Goal: Task Accomplishment & Management: Complete application form

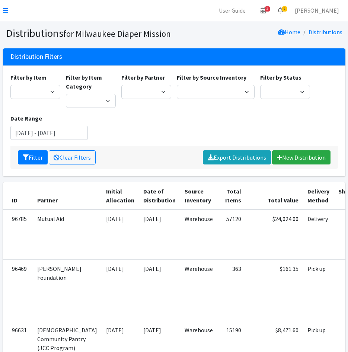
click at [289, 11] on link "9" at bounding box center [280, 10] width 17 height 15
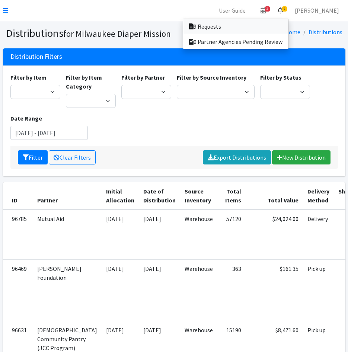
click at [274, 29] on link "9 Requests" at bounding box center [235, 26] width 105 height 15
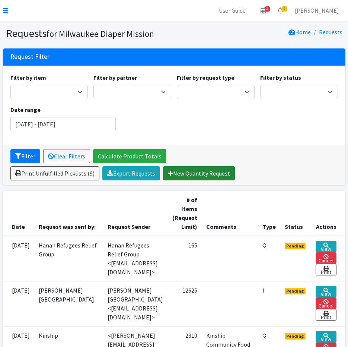
click at [202, 173] on link "New Quantity Request" at bounding box center [199, 173] width 72 height 14
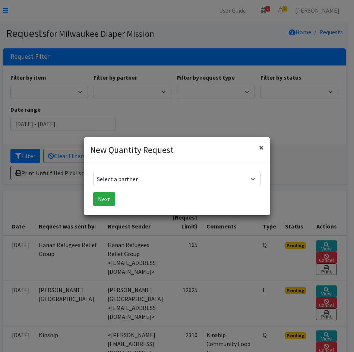
click at [264, 150] on button "×" at bounding box center [261, 147] width 17 height 21
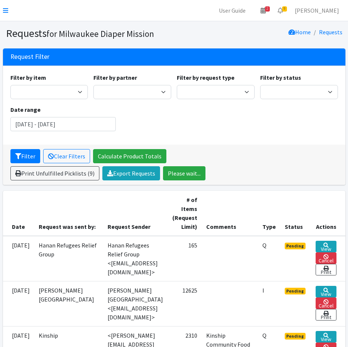
click at [6, 6] on nav "User Guide 2 2 Pick-ups remaining this week View Calendar 9 9 Requests 0 Partne…" at bounding box center [174, 10] width 348 height 21
click at [6, 9] on icon at bounding box center [5, 10] width 5 height 6
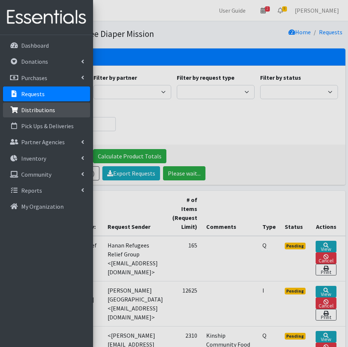
click at [38, 111] on p "Distributions" at bounding box center [38, 109] width 34 height 7
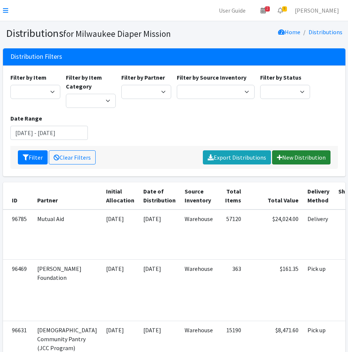
click at [307, 155] on link "New Distribution" at bounding box center [301, 158] width 58 height 14
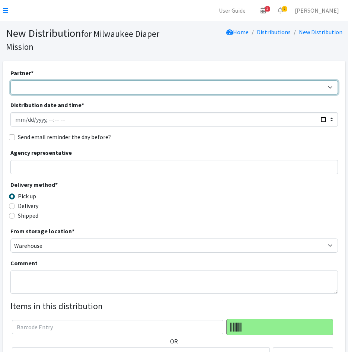
click at [39, 84] on select "[GEOGRAPHIC_DATA] BOMB Doulas Camp Reunite Cathedral Center, Inc [DEMOGRAPHIC_D…" at bounding box center [174, 87] width 328 height 14
select select "7420"
click at [10, 80] on select "[GEOGRAPHIC_DATA] BOMB Doulas Camp Reunite Cathedral Center, Inc [DEMOGRAPHIC_D…" at bounding box center [174, 87] width 328 height 14
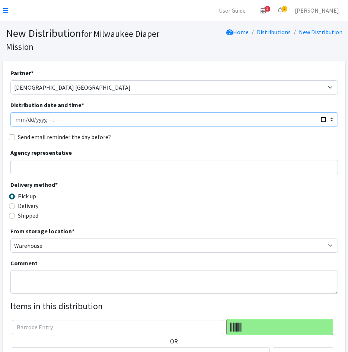
click at [27, 117] on input "Distribution date and time *" at bounding box center [174, 120] width 328 height 14
type input "[DATE]T23:59"
type input "[DATE]T16:30"
click at [12, 136] on input "Send email reminder the day before?" at bounding box center [12, 138] width 6 height 6
checkbox input "true"
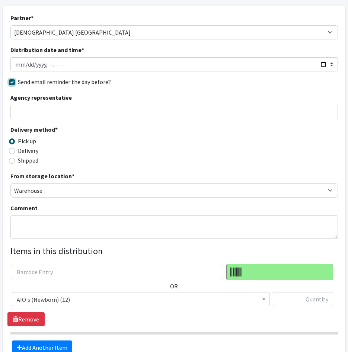
scroll to position [134, 0]
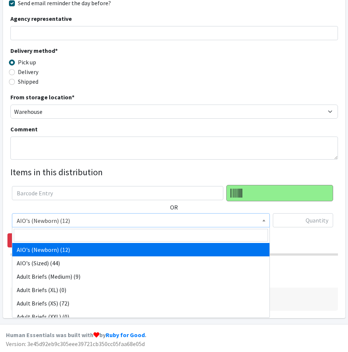
click at [84, 222] on span "AIO's (Newborn) (12)" at bounding box center [141, 221] width 249 height 10
click at [84, 235] on input "search" at bounding box center [141, 235] width 254 height 13
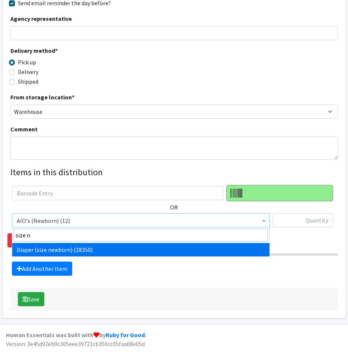
type input "size n"
select select "4633"
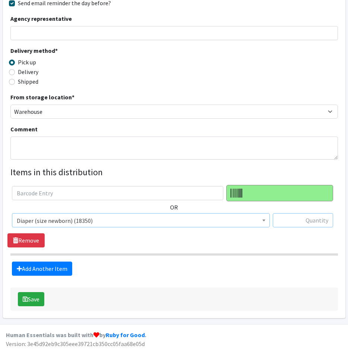
click at [324, 219] on input "text" at bounding box center [303, 221] width 60 height 14
type input "625"
drag, startPoint x: 39, startPoint y: 269, endPoint x: 67, endPoint y: 248, distance: 35.4
click at [39, 269] on link "Add Another Item" at bounding box center [42, 269] width 60 height 14
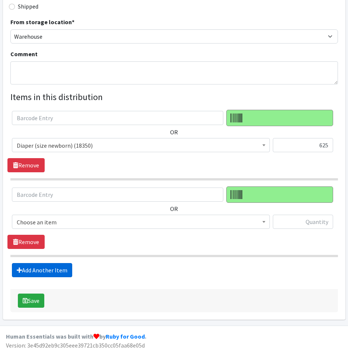
scroll to position [211, 0]
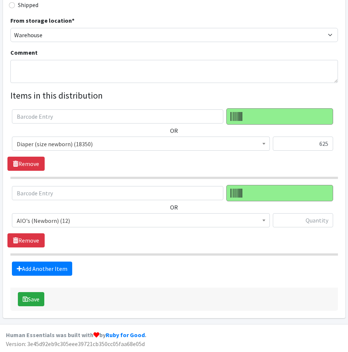
click at [86, 219] on span "AIO's (Newborn) (12)" at bounding box center [141, 221] width 249 height 10
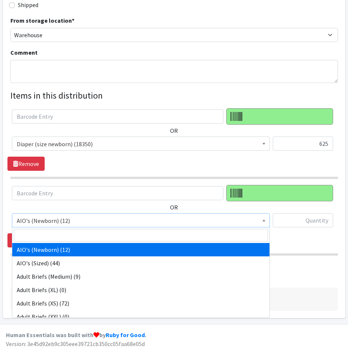
click at [86, 232] on input "search" at bounding box center [141, 235] width 254 height 13
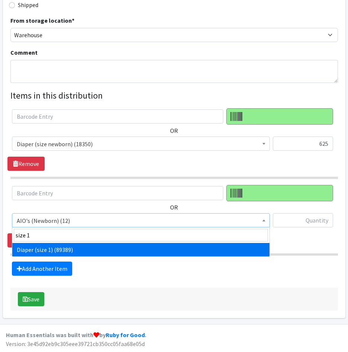
type input "size 1"
select select "4634"
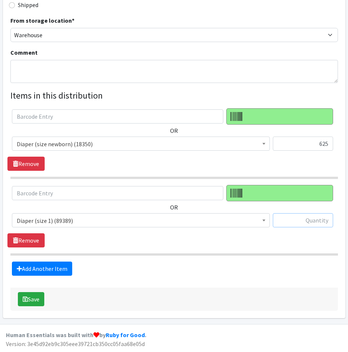
click at [308, 221] on input "text" at bounding box center [303, 221] width 60 height 14
click at [301, 239] on div "OR AIO's (Newborn) (12) AIO's (Sized) (44) Adult Briefs (Medium) (9) Adult Brie…" at bounding box center [173, 216] width 333 height 63
click at [314, 223] on input "text" at bounding box center [303, 221] width 60 height 14
type input "300"
click at [71, 268] on link "Add Another Item" at bounding box center [42, 269] width 60 height 14
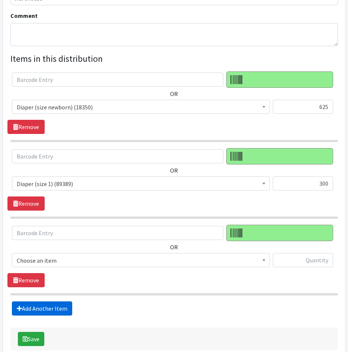
scroll to position [288, 0]
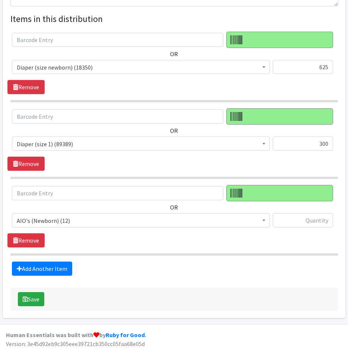
click at [94, 219] on span "AIO's (Newborn) (12)" at bounding box center [141, 221] width 249 height 10
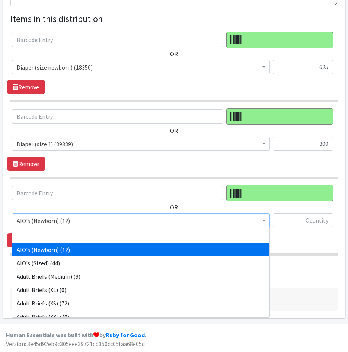
click at [97, 236] on input "search" at bounding box center [141, 235] width 254 height 13
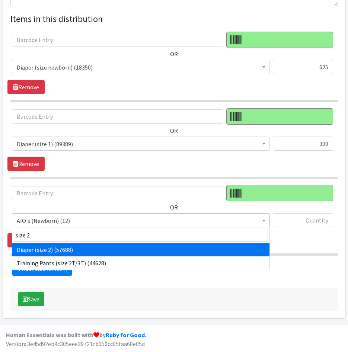
type input "size 2"
select select "4635"
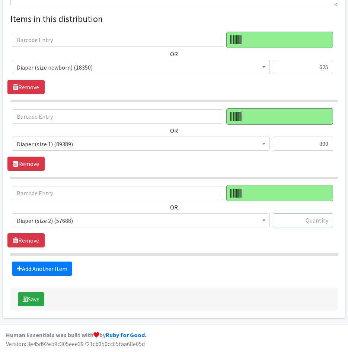
click at [327, 218] on input "text" at bounding box center [303, 221] width 60 height 14
type input "300"
click at [63, 270] on link "Add Another Item" at bounding box center [42, 269] width 60 height 14
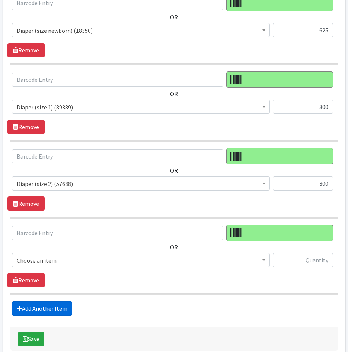
scroll to position [364, 0]
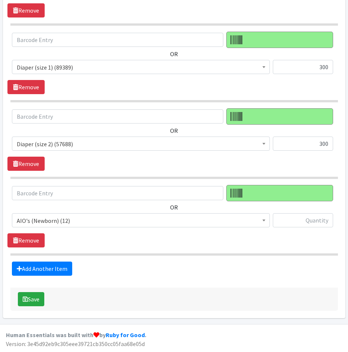
click at [67, 226] on span "AIO's (Newborn) (12)" at bounding box center [141, 221] width 258 height 14
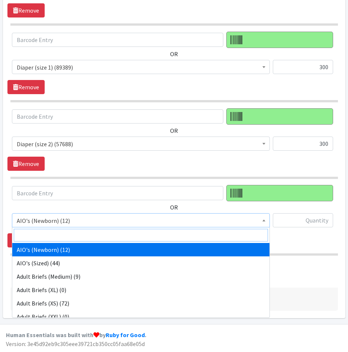
click at [71, 234] on input "search" at bounding box center [141, 235] width 254 height 13
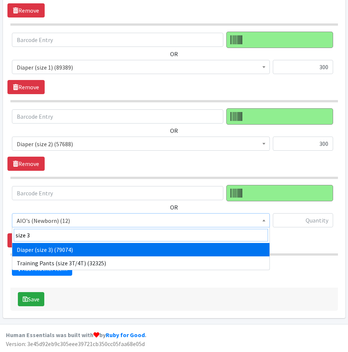
type input "size 3"
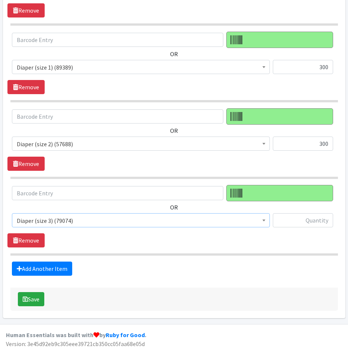
select select "4644"
click at [318, 217] on input "text" at bounding box center [303, 221] width 60 height 14
type input "375"
click at [62, 270] on link "Add Another Item" at bounding box center [42, 269] width 60 height 14
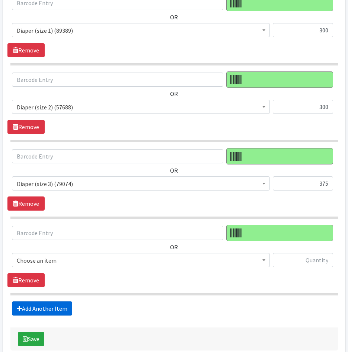
scroll to position [441, 0]
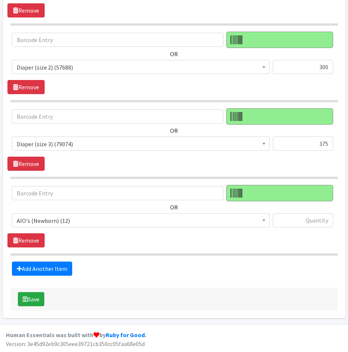
click at [72, 227] on span "AIO's (Newborn) (12)" at bounding box center [141, 221] width 258 height 14
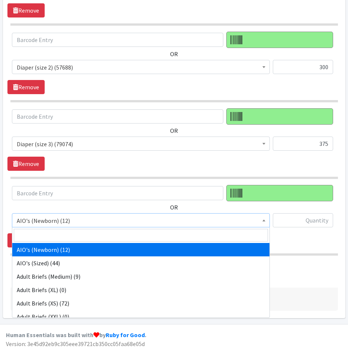
click at [79, 242] on input "search" at bounding box center [141, 235] width 254 height 13
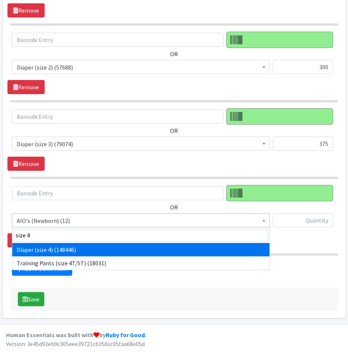
type input "size 4"
drag, startPoint x: 76, startPoint y: 249, endPoint x: 269, endPoint y: 232, distance: 194.5
select select "4645"
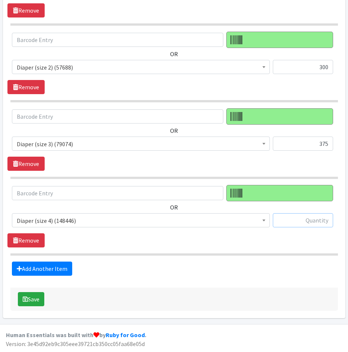
click at [301, 223] on input "text" at bounding box center [303, 221] width 60 height 14
type input "400"
drag, startPoint x: 62, startPoint y: 265, endPoint x: 69, endPoint y: 261, distance: 8.5
click at [62, 265] on link "Add Another Item" at bounding box center [42, 269] width 60 height 14
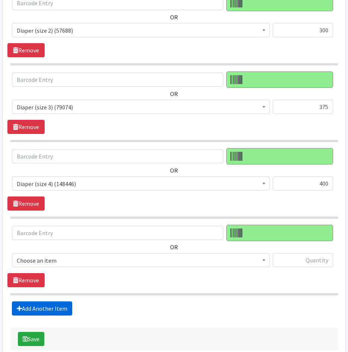
scroll to position [518, 0]
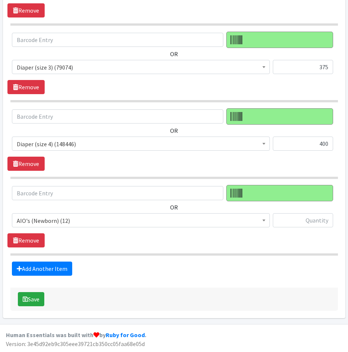
click at [108, 219] on span "AIO's (Newborn) (12)" at bounding box center [141, 221] width 249 height 10
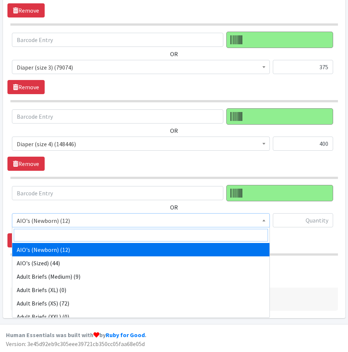
click at [107, 240] on input "search" at bounding box center [141, 235] width 254 height 13
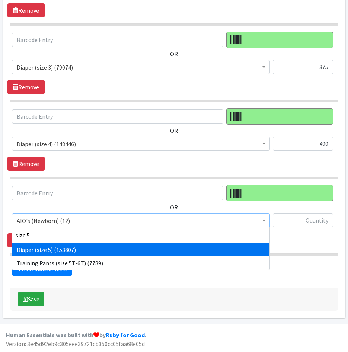
type input "size 5"
select select "4646"
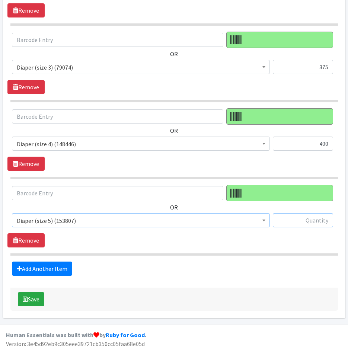
click at [301, 222] on input "text" at bounding box center [303, 221] width 60 height 14
type input "500"
click at [59, 267] on link "Add Another Item" at bounding box center [42, 269] width 60 height 14
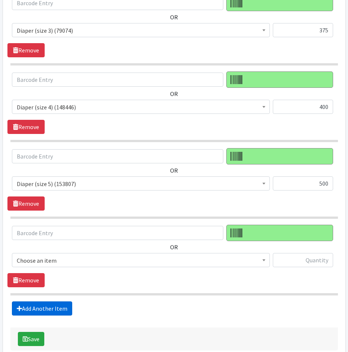
scroll to position [595, 0]
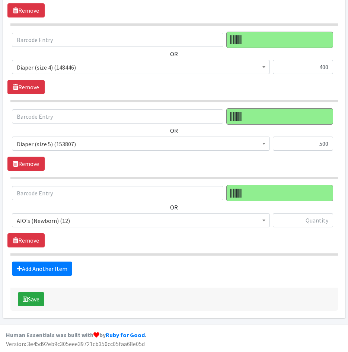
click at [76, 222] on span "AIO's (Newborn) (12)" at bounding box center [141, 221] width 249 height 10
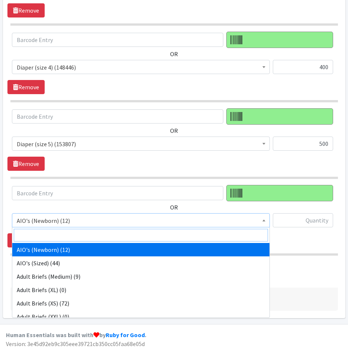
click at [76, 237] on input "search" at bounding box center [141, 235] width 254 height 13
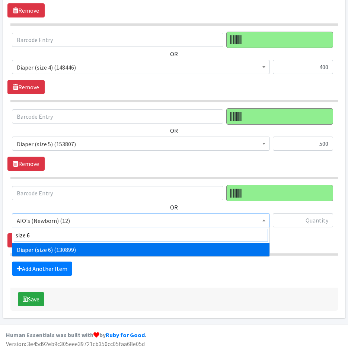
type input "size 6"
select select "4649"
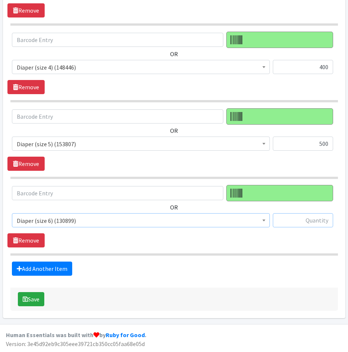
click at [298, 221] on input "text" at bounding box center [303, 221] width 60 height 14
type input "750"
click at [60, 273] on link "Add Another Item" at bounding box center [42, 269] width 60 height 14
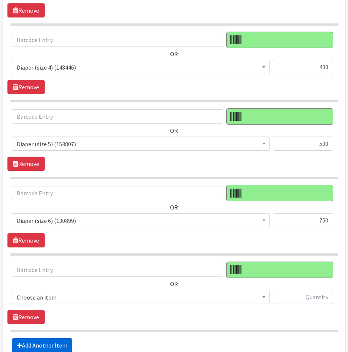
scroll to position [671, 0]
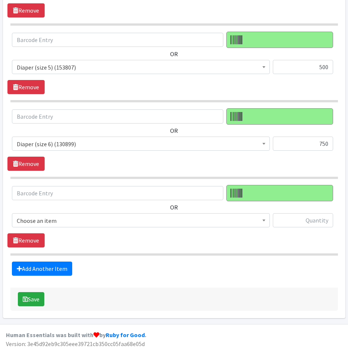
click at [71, 219] on span "Choose an item" at bounding box center [141, 221] width 249 height 10
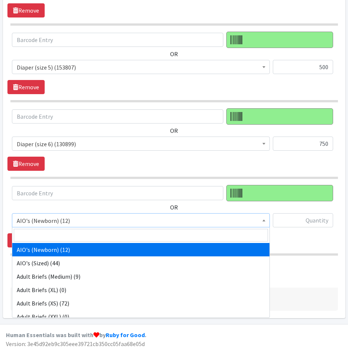
click at [73, 233] on input "search" at bounding box center [141, 235] width 254 height 13
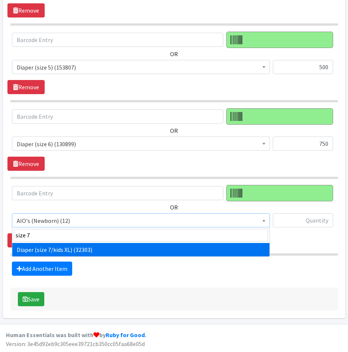
type input "size 7"
select select "5868"
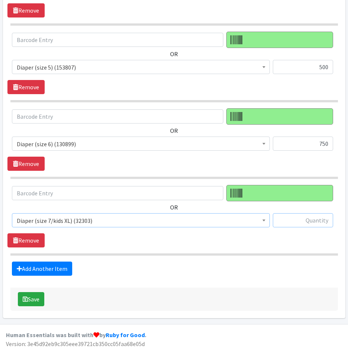
click at [309, 224] on input "text" at bounding box center [303, 221] width 60 height 14
type input "500"
click at [64, 269] on link "Add Another Item" at bounding box center [42, 269] width 60 height 14
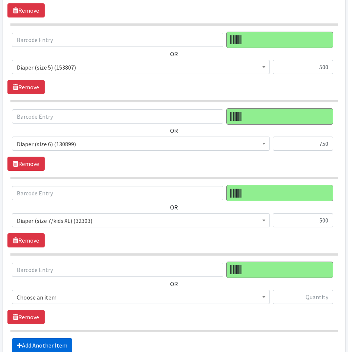
scroll to position [748, 0]
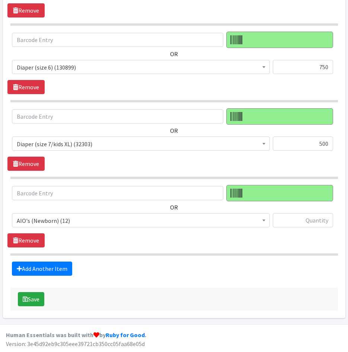
click at [92, 221] on span "AIO's (Newborn) (12)" at bounding box center [141, 221] width 249 height 10
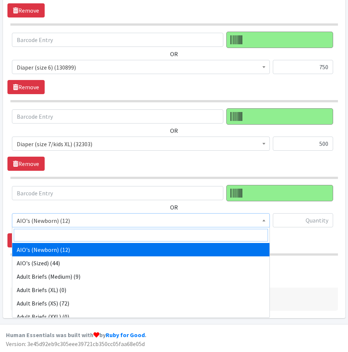
click at [92, 233] on input "search" at bounding box center [141, 235] width 254 height 13
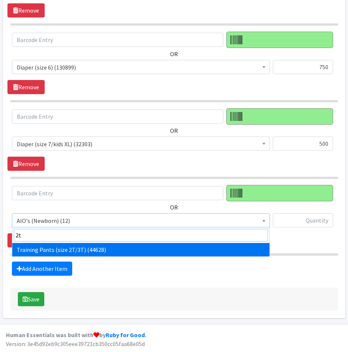
type input "2t"
select select "5865"
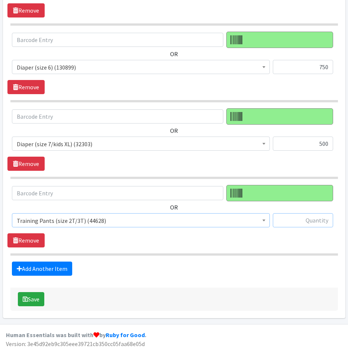
click at [295, 216] on input "text" at bounding box center [303, 221] width 60 height 14
type input "625"
click at [61, 269] on link "Add Another Item" at bounding box center [42, 269] width 60 height 14
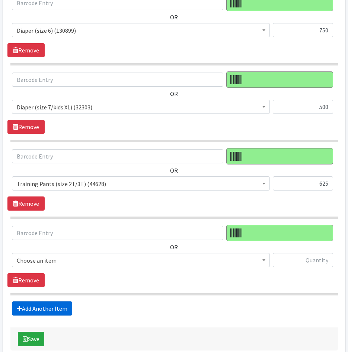
scroll to position [825, 0]
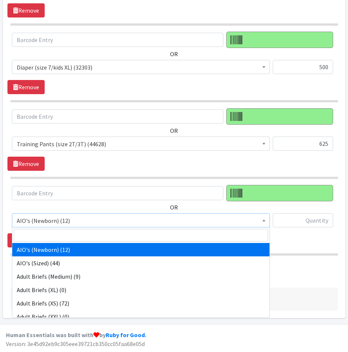
click at [98, 220] on span "AIO's (Newborn) (12)" at bounding box center [141, 221] width 249 height 10
click at [98, 236] on input "search" at bounding box center [141, 235] width 254 height 13
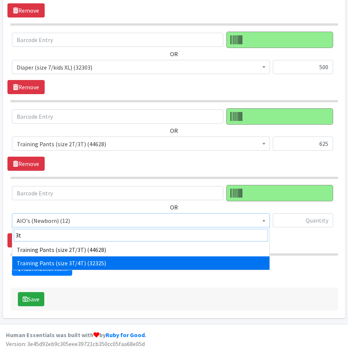
type input "3t"
select select "5866"
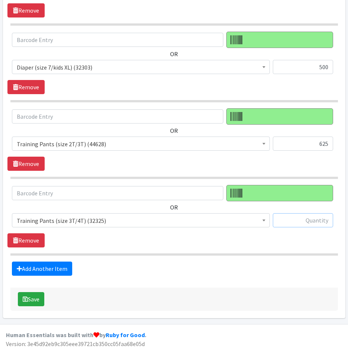
click at [309, 217] on input "text" at bounding box center [303, 221] width 60 height 14
type input "625"
click at [28, 267] on link "Add Another Item" at bounding box center [42, 269] width 60 height 14
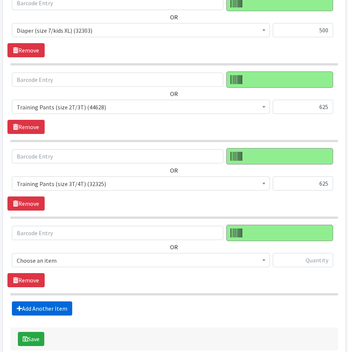
scroll to position [902, 0]
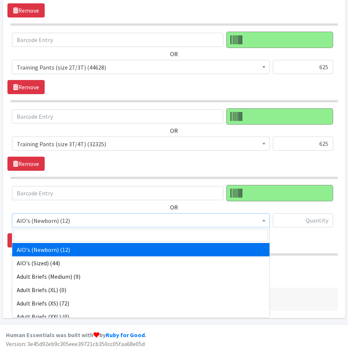
click at [84, 223] on span "AIO's (Newborn) (12)" at bounding box center [141, 221] width 249 height 10
click at [86, 236] on input "search" at bounding box center [141, 235] width 254 height 13
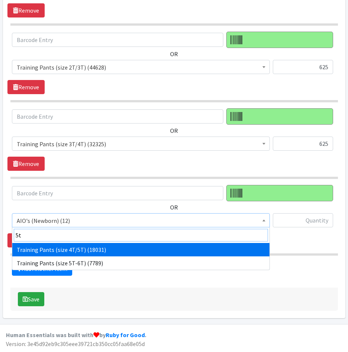
type input "5t"
select select "5867"
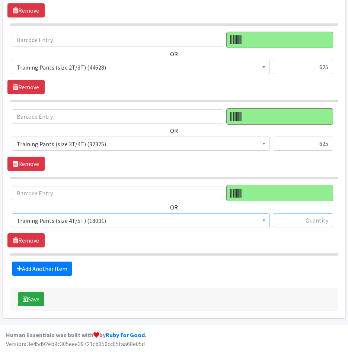
click at [291, 218] on input "text" at bounding box center [303, 221] width 60 height 14
type input "625"
click at [63, 269] on link "Add Another Item" at bounding box center [42, 269] width 60 height 14
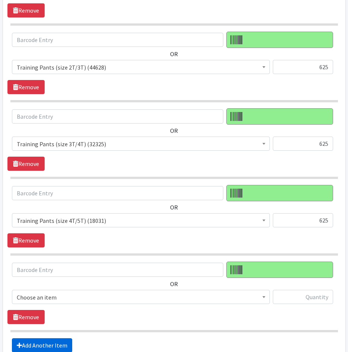
scroll to position [978, 0]
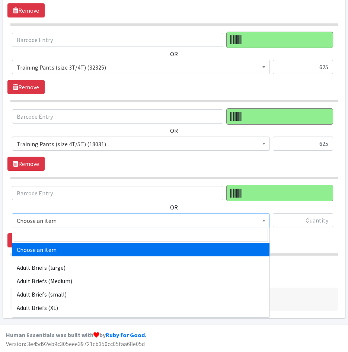
click at [76, 221] on span "Choose an item" at bounding box center [141, 221] width 249 height 10
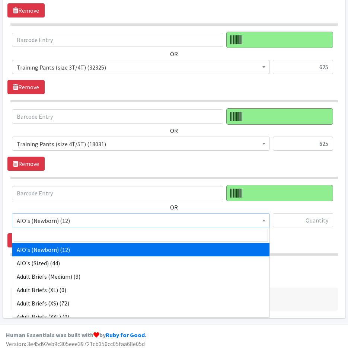
click at [76, 241] on input "search" at bounding box center [141, 235] width 254 height 13
click at [89, 235] on input "search" at bounding box center [141, 235] width 254 height 13
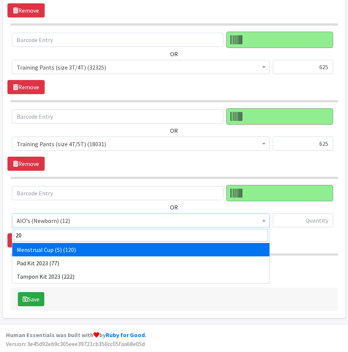
type input "202"
click at [169, 300] on div "Save" at bounding box center [174, 299] width 328 height 23
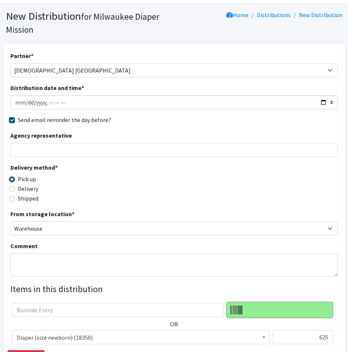
scroll to position [0, 0]
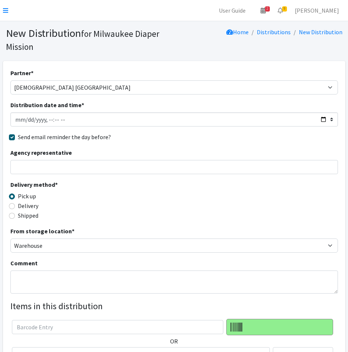
drag, startPoint x: 8, startPoint y: 11, endPoint x: 153, endPoint y: 35, distance: 146.9
click at [176, 39] on div "Home Distributions New Distribution" at bounding box center [259, 40] width 171 height 26
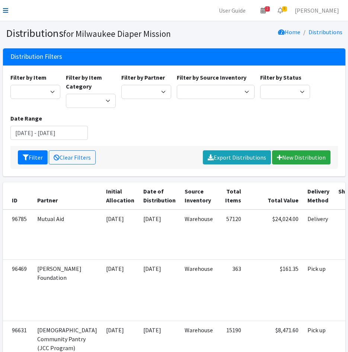
click at [6, 12] on icon at bounding box center [5, 10] width 5 height 6
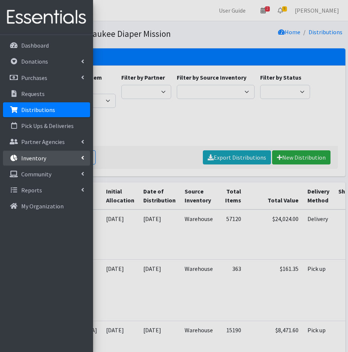
click at [36, 164] on link "Inventory" at bounding box center [46, 158] width 87 height 15
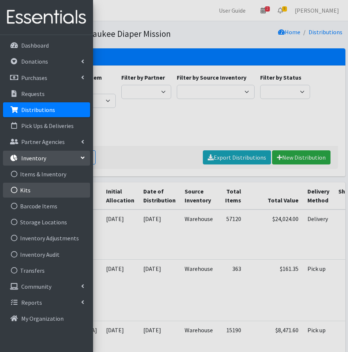
click at [31, 188] on link "Kits" at bounding box center [46, 190] width 87 height 15
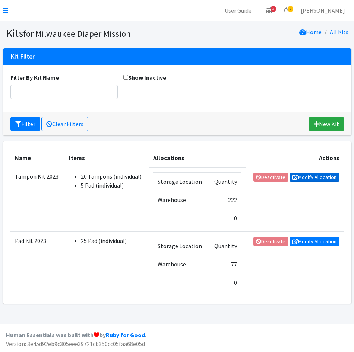
click at [317, 178] on link "Modify Allocation" at bounding box center [315, 177] width 50 height 9
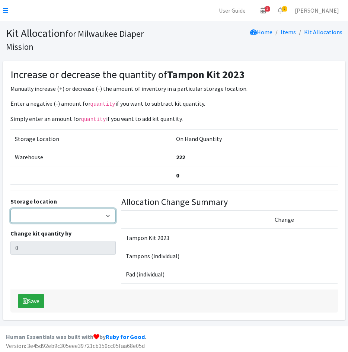
click at [34, 217] on select "Warehouse" at bounding box center [62, 216] width 105 height 14
select select "126"
click at [10, 209] on select "Warehouse" at bounding box center [62, 216] width 105 height 14
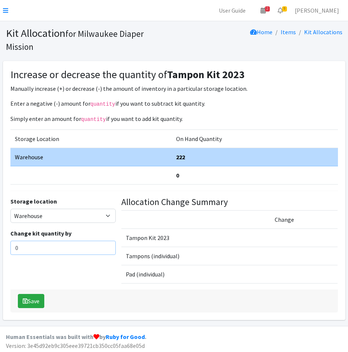
drag, startPoint x: 26, startPoint y: 254, endPoint x: 7, endPoint y: 254, distance: 19.4
click at [7, 254] on div "Increase or decrease the quantity of Tampon Kit 2023 Manually increase (+) or d…" at bounding box center [174, 190] width 343 height 259
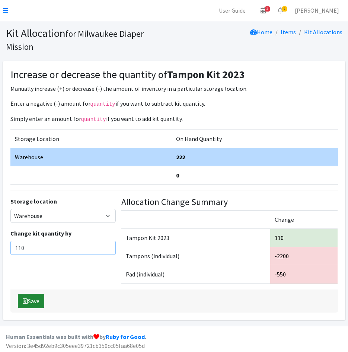
type input "110"
click at [34, 301] on button "Save" at bounding box center [31, 301] width 26 height 14
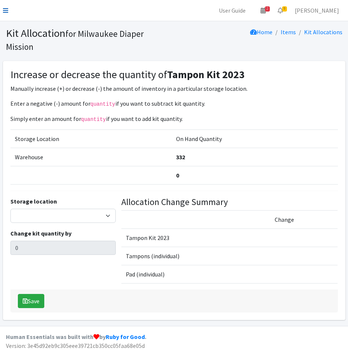
click at [5, 9] on icon at bounding box center [5, 10] width 5 height 6
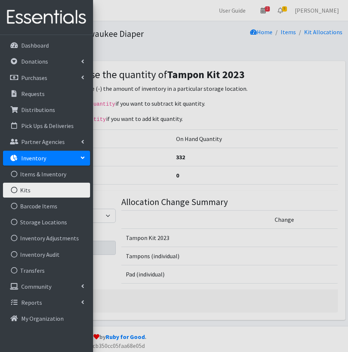
click at [42, 190] on link "Kits" at bounding box center [46, 190] width 87 height 15
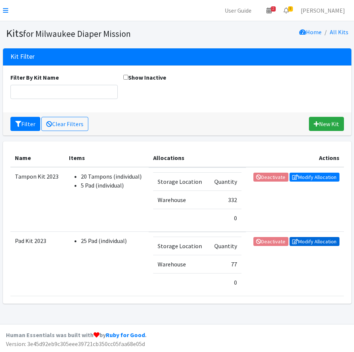
click at [318, 244] on link "Modify Allocation" at bounding box center [315, 241] width 50 height 9
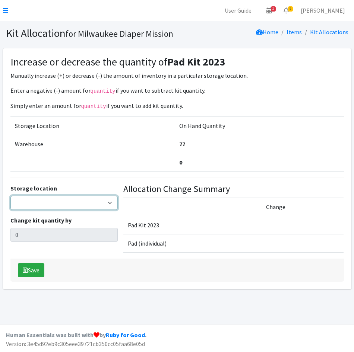
click at [50, 204] on select "Warehouse" at bounding box center [63, 203] width 107 height 14
select select "126"
click at [10, 196] on select "Warehouse" at bounding box center [63, 203] width 107 height 14
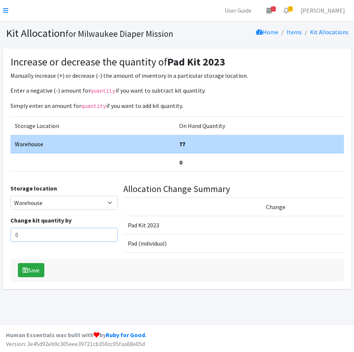
drag, startPoint x: 50, startPoint y: 236, endPoint x: -2, endPoint y: 236, distance: 51.4
click at [0, 236] on html "User Guide 2 2 Pick-ups remaining this week View Calendar 9 9 Requests 0 Partne…" at bounding box center [177, 176] width 354 height 352
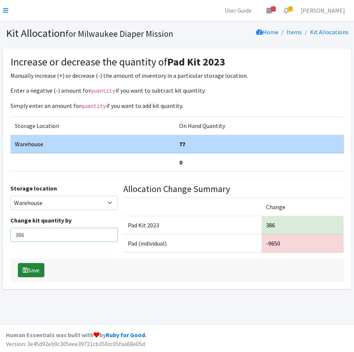
type input "386"
click at [28, 265] on button "Save" at bounding box center [31, 270] width 26 height 14
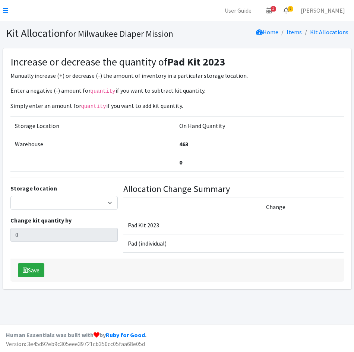
click at [289, 13] on icon at bounding box center [286, 10] width 5 height 6
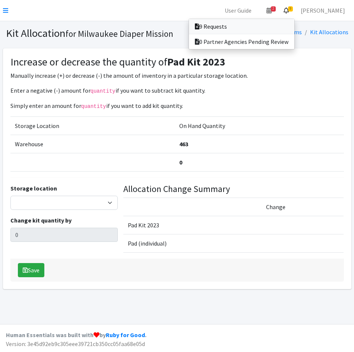
click at [294, 31] on link "9 Requests" at bounding box center [241, 26] width 105 height 15
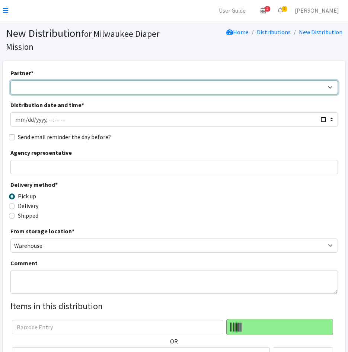
drag, startPoint x: 29, startPoint y: 88, endPoint x: 29, endPoint y: 95, distance: 6.7
click at [29, 88] on select "Bay View Community Center BOMB Doulas Camp Reunite Cathedral Center, Inc Cross …" at bounding box center [174, 87] width 328 height 14
select select "7420"
click at [10, 80] on select "Bay View Community Center BOMB Doulas Camp Reunite Cathedral Center, Inc Cross …" at bounding box center [174, 87] width 328 height 14
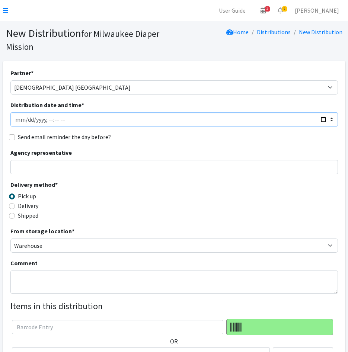
click at [26, 121] on input "Distribution date and time *" at bounding box center [174, 120] width 328 height 14
click at [25, 119] on input "Distribution date and time *" at bounding box center [174, 120] width 328 height 14
type input "2025-09-23T23:59"
type input "2025-09-23T16:30"
click at [12, 136] on input "Send email reminder the day before?" at bounding box center [12, 138] width 6 height 6
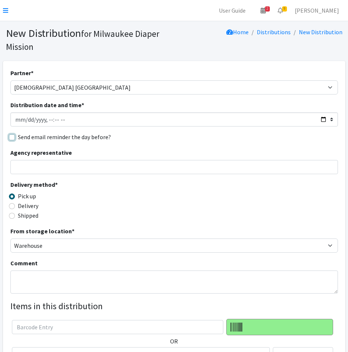
checkbox input "true"
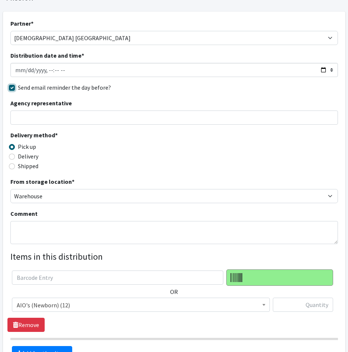
scroll to position [134, 0]
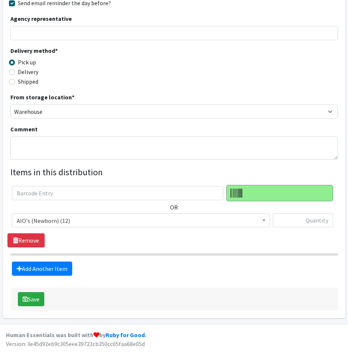
drag, startPoint x: 151, startPoint y: 221, endPoint x: 150, endPoint y: 227, distance: 6.1
click at [151, 221] on span "AIO's (Newborn) (12)" at bounding box center [141, 221] width 249 height 10
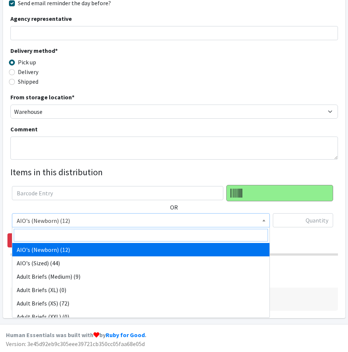
click at [145, 238] on input "search" at bounding box center [141, 235] width 254 height 13
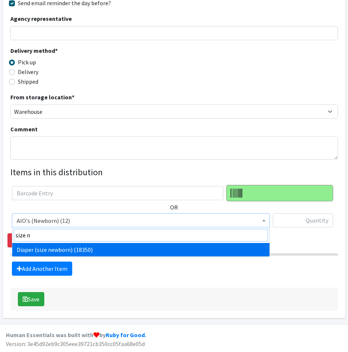
type input "size n"
select select "4633"
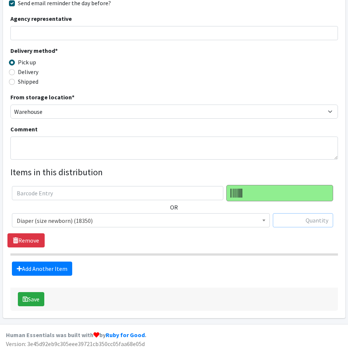
click at [309, 221] on input "text" at bounding box center [303, 221] width 60 height 14
type input "625"
click at [64, 262] on fieldset "Items in this distribution OR AIO's (Newborn) (12) AIO's (Sized) (44) Adult Bri…" at bounding box center [174, 221] width 328 height 110
click at [66, 266] on link "Add Another Item" at bounding box center [42, 269] width 60 height 14
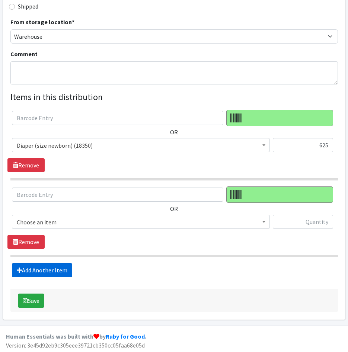
scroll to position [211, 0]
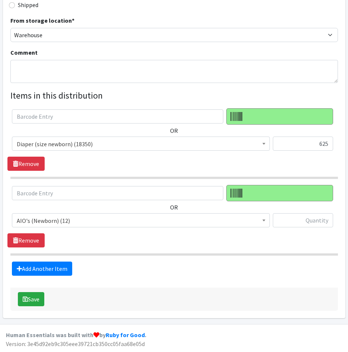
click at [89, 217] on span "AIO's (Newborn) (12)" at bounding box center [141, 221] width 249 height 10
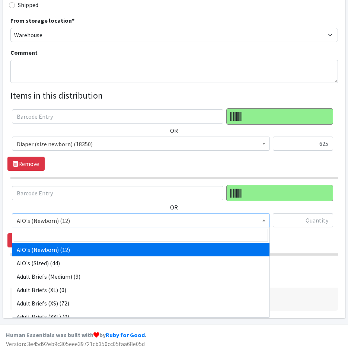
click at [90, 234] on input "search" at bounding box center [141, 235] width 254 height 13
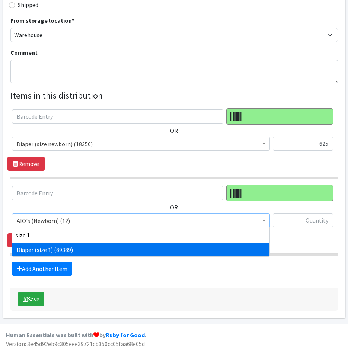
type input "size 1"
select select "4634"
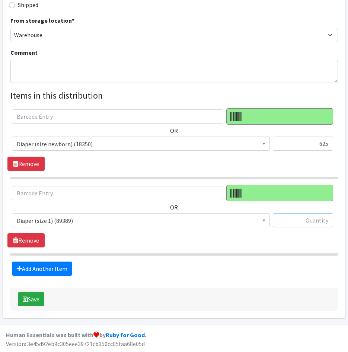
click at [309, 222] on input "text" at bounding box center [303, 221] width 60 height 14
type input "300"
click at [45, 269] on link "Add Another Item" at bounding box center [42, 269] width 60 height 14
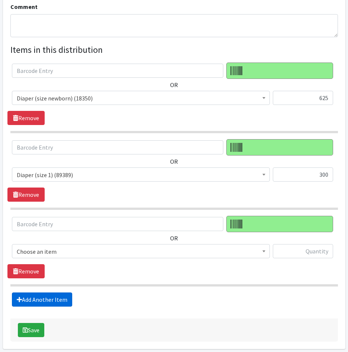
scroll to position [288, 0]
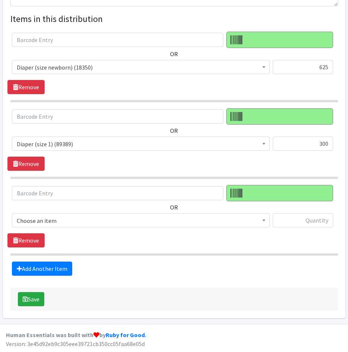
click at [67, 219] on span "Choose an item" at bounding box center [141, 221] width 249 height 10
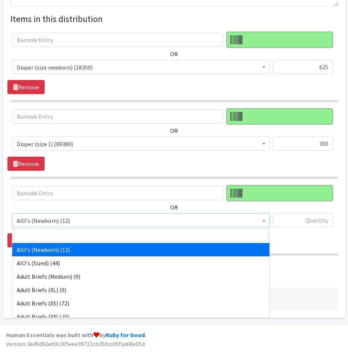
select select "12475"
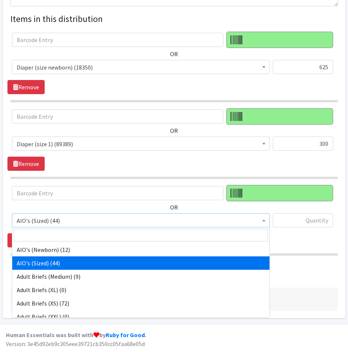
drag, startPoint x: 69, startPoint y: 222, endPoint x: -2, endPoint y: 219, distance: 70.5
click at [0, 219] on html "User Guide 2 2 Pick-ups remaining this week View Calendar 9 9 Requests 0 Partne…" at bounding box center [174, 32] width 348 height 640
click at [40, 235] on input "search" at bounding box center [141, 235] width 254 height 13
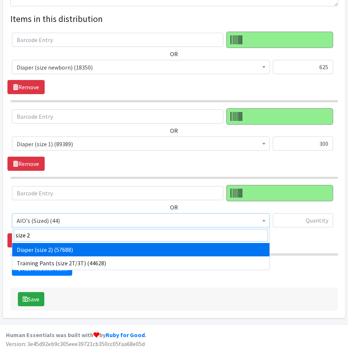
type input "size 2"
select select "4635"
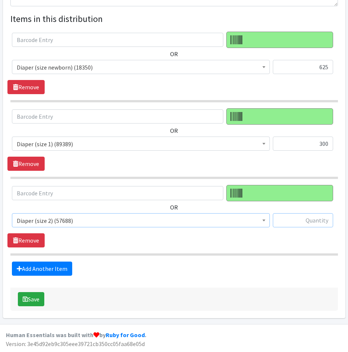
click at [300, 222] on input "text" at bounding box center [303, 221] width 60 height 14
type input "300"
click at [65, 262] on fieldset "Items in this distribution OR AIO's (Newborn) (12) AIO's (Sized) (44) Adult Bri…" at bounding box center [174, 144] width 328 height 264
click at [58, 271] on link "Add Another Item" at bounding box center [42, 269] width 60 height 14
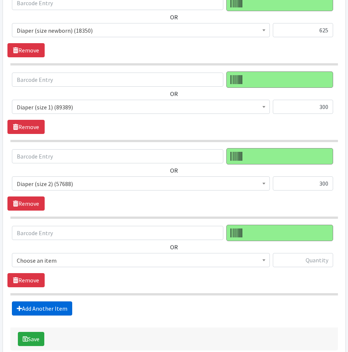
scroll to position [364, 0]
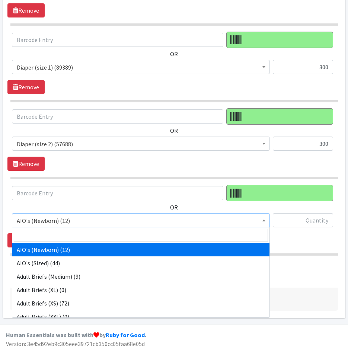
click at [75, 224] on span "AIO's (Newborn) (12)" at bounding box center [141, 221] width 249 height 10
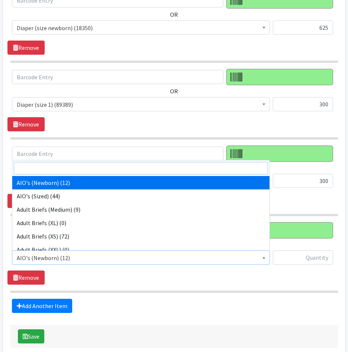
click at [63, 172] on input "search" at bounding box center [141, 168] width 254 height 13
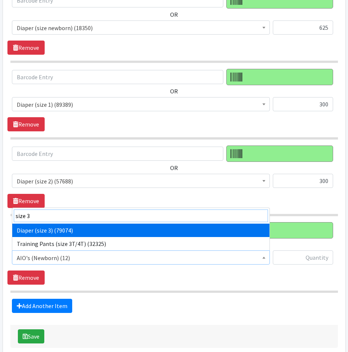
type input "size 3"
select select "4644"
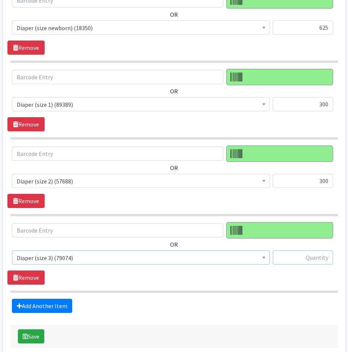
click at [299, 256] on input "text" at bounding box center [303, 258] width 60 height 14
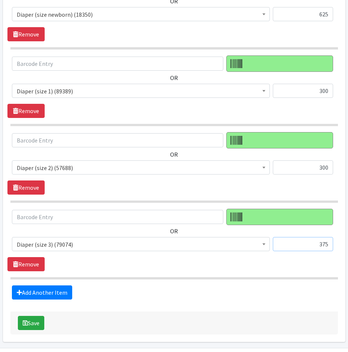
scroll to position [364, 0]
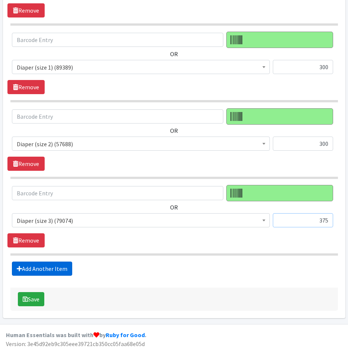
type input "375"
click at [60, 267] on link "Add Another Item" at bounding box center [42, 269] width 60 height 14
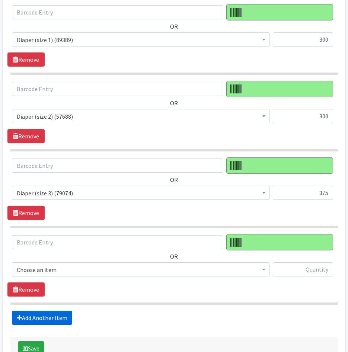
scroll to position [441, 0]
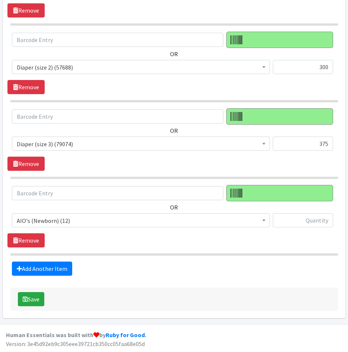
click at [77, 220] on span "AIO's (Newborn) (12)" at bounding box center [141, 221] width 249 height 10
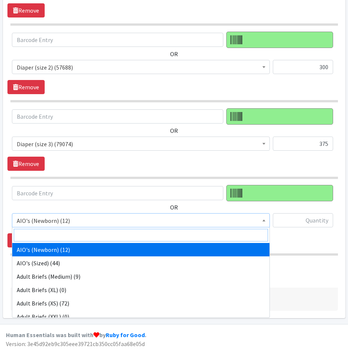
drag, startPoint x: 78, startPoint y: 227, endPoint x: 78, endPoint y: 235, distance: 8.6
click at [78, 236] on input "search" at bounding box center [141, 235] width 254 height 13
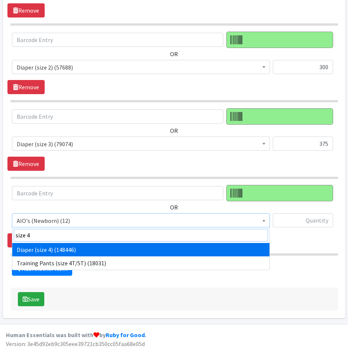
type input "size 4"
select select "4645"
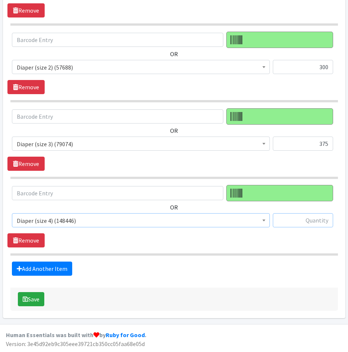
click at [306, 216] on input "text" at bounding box center [303, 221] width 60 height 14
type input "400"
click at [27, 263] on link "Add Another Item" at bounding box center [42, 269] width 60 height 14
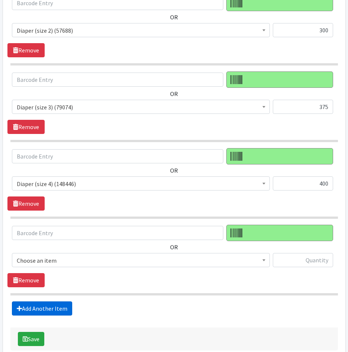
scroll to position [518, 0]
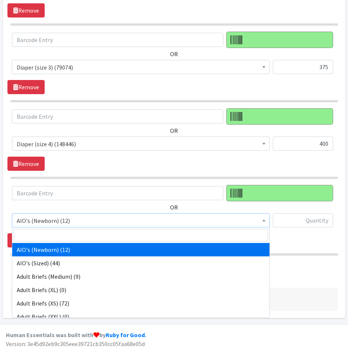
click at [111, 220] on span "AIO's (Newborn) (12)" at bounding box center [141, 221] width 249 height 10
click at [112, 235] on input "search" at bounding box center [141, 235] width 254 height 13
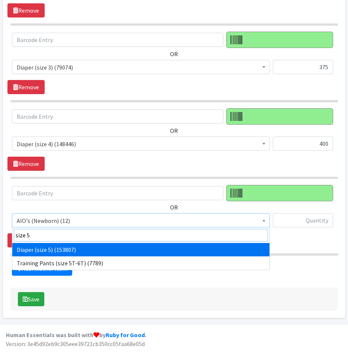
type input "size 5"
select select "4646"
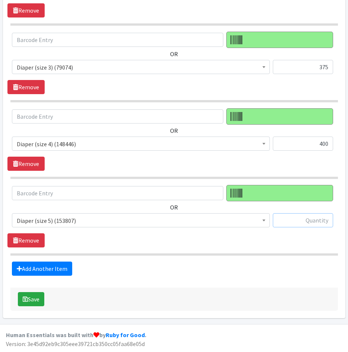
click at [312, 224] on input "text" at bounding box center [303, 221] width 60 height 14
type input "500"
click at [31, 269] on link "Add Another Item" at bounding box center [42, 269] width 60 height 14
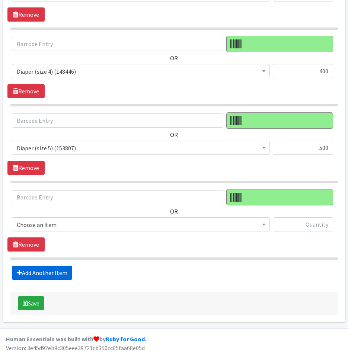
scroll to position [595, 0]
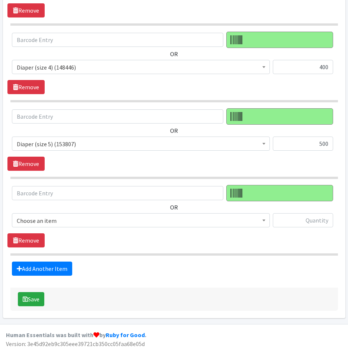
click at [62, 220] on span "Choose an item" at bounding box center [141, 221] width 249 height 10
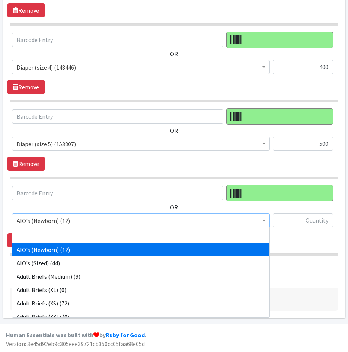
click at [64, 230] on input "search" at bounding box center [141, 235] width 254 height 13
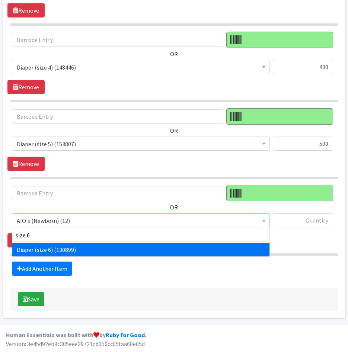
type input "size 6"
select select "4649"
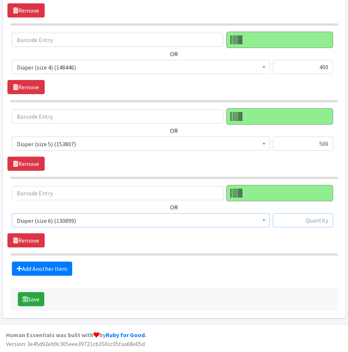
click at [319, 221] on input "text" at bounding box center [303, 221] width 60 height 14
click at [316, 225] on input "text" at bounding box center [303, 221] width 60 height 14
type input "750"
click at [65, 270] on link "Add Another Item" at bounding box center [42, 269] width 60 height 14
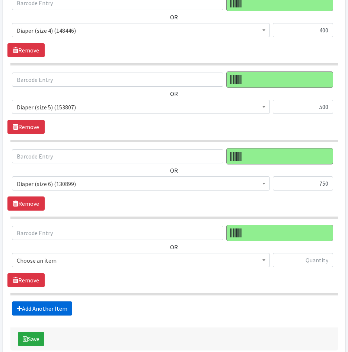
scroll to position [671, 0]
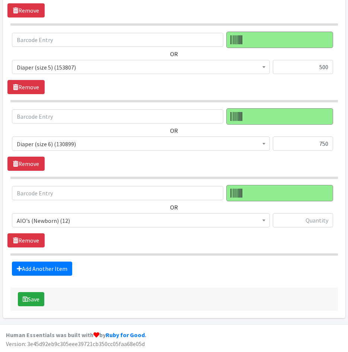
click at [89, 221] on span "AIO's (Newborn) (12)" at bounding box center [141, 221] width 249 height 10
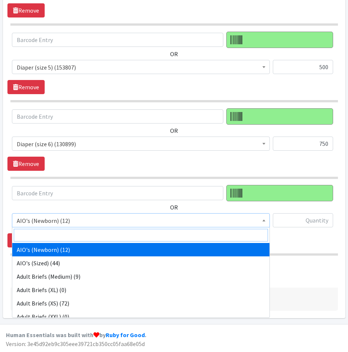
click at [89, 231] on input "search" at bounding box center [141, 235] width 254 height 13
type input "size 7"
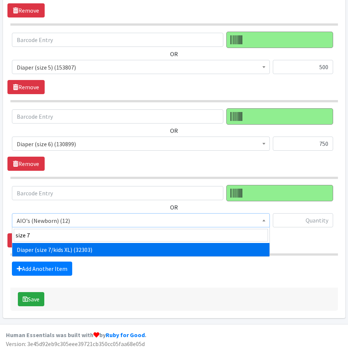
drag, startPoint x: 19, startPoint y: 247, endPoint x: 63, endPoint y: 246, distance: 43.6
select select "5868"
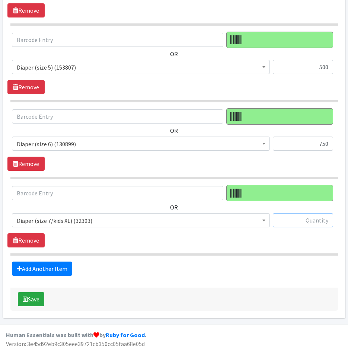
click at [308, 225] on input "text" at bounding box center [303, 221] width 60 height 14
type input "500"
drag, startPoint x: 57, startPoint y: 269, endPoint x: 82, endPoint y: 247, distance: 33.3
click at [57, 269] on link "Add Another Item" at bounding box center [42, 269] width 60 height 14
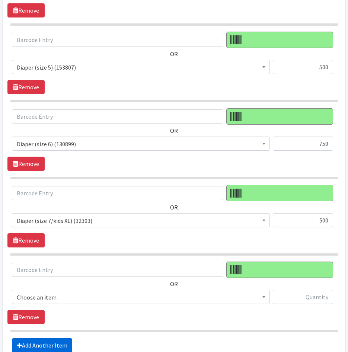
scroll to position [748, 0]
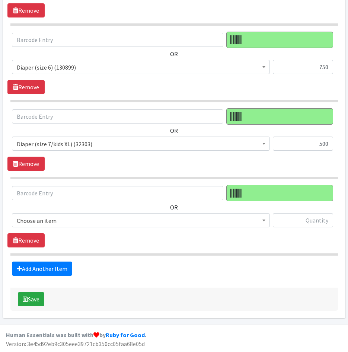
click at [96, 229] on span "Choose an item Adult Briefs (large) Adult Briefs (Medium) Adult Briefs (small) …" at bounding box center [141, 224] width 258 height 20
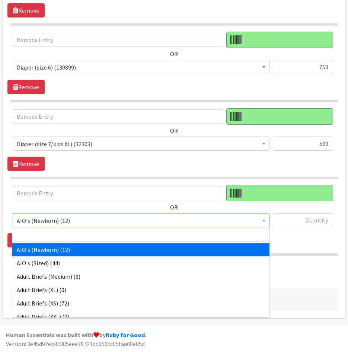
click at [98, 223] on span "AIO's (Newborn) (12)" at bounding box center [141, 221] width 249 height 10
click at [97, 233] on input "search" at bounding box center [141, 235] width 254 height 13
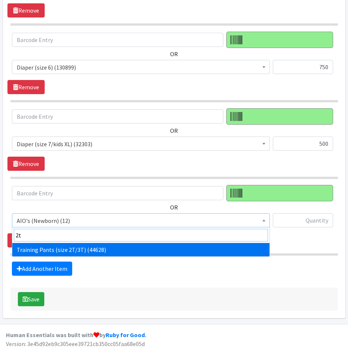
type input "2t"
select select "5865"
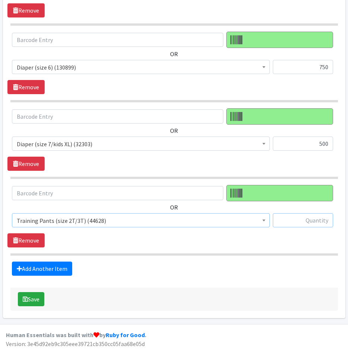
click at [312, 223] on input "text" at bounding box center [303, 221] width 60 height 14
type input "625"
click at [57, 264] on link "Add Another Item" at bounding box center [42, 269] width 60 height 14
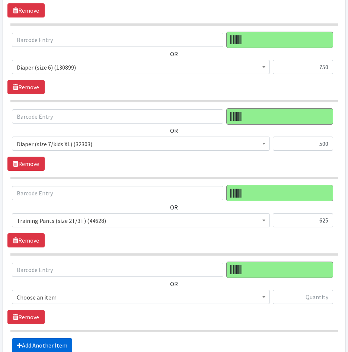
scroll to position [825, 0]
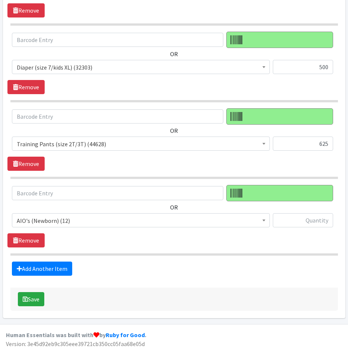
click at [116, 223] on span "AIO's (Newborn) (12)" at bounding box center [141, 221] width 249 height 10
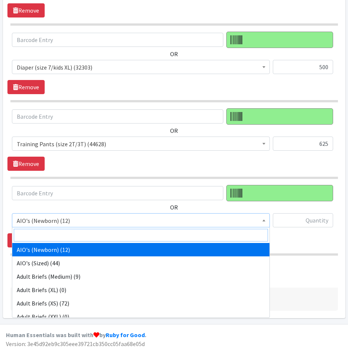
click at [117, 235] on input "search" at bounding box center [141, 235] width 254 height 13
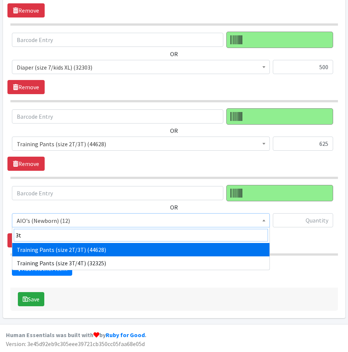
type input "3t"
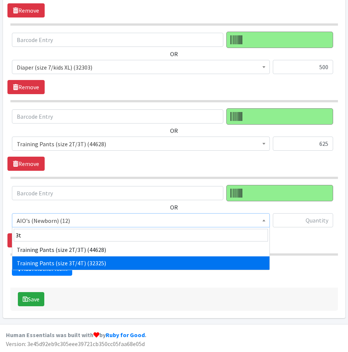
select select "5866"
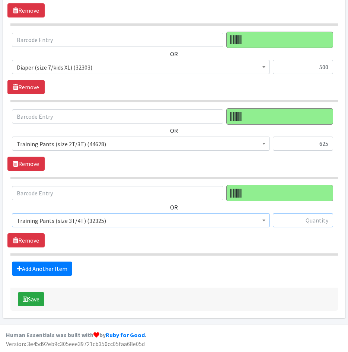
click at [306, 223] on input "text" at bounding box center [303, 221] width 60 height 14
type input "625"
click at [50, 263] on link "Add Another Item" at bounding box center [42, 269] width 60 height 14
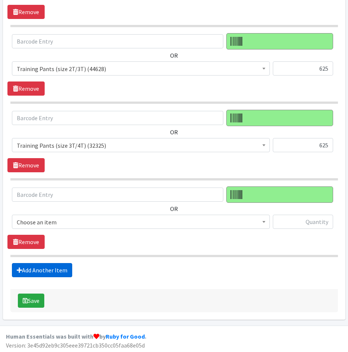
scroll to position [902, 0]
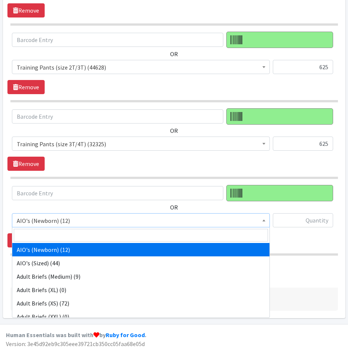
click at [99, 223] on span "AIO's (Newborn) (12)" at bounding box center [141, 221] width 249 height 10
click at [98, 237] on input "search" at bounding box center [141, 235] width 254 height 13
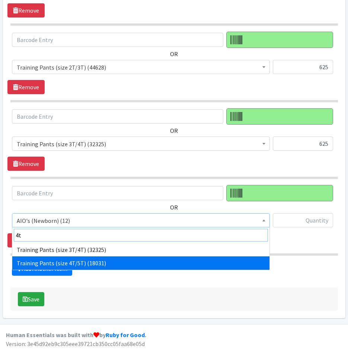
type input "4t"
select select "5867"
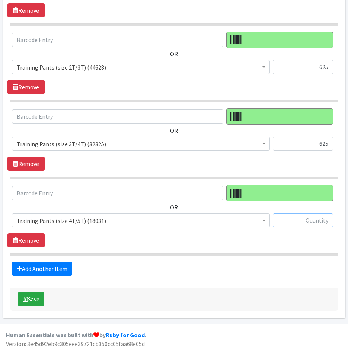
click at [300, 222] on input "text" at bounding box center [303, 221] width 60 height 14
type input "625"
drag, startPoint x: 62, startPoint y: 268, endPoint x: 70, endPoint y: 260, distance: 10.5
click at [63, 268] on link "Add Another Item" at bounding box center [42, 269] width 60 height 14
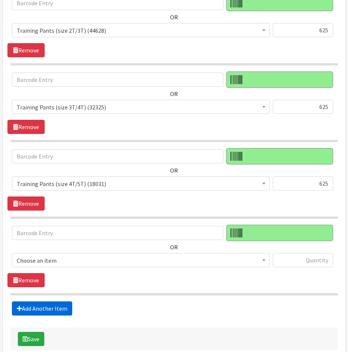
scroll to position [978, 0]
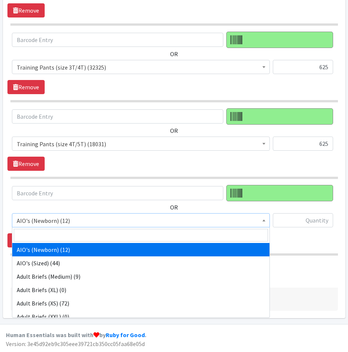
click at [92, 221] on span "AIO's (Newborn) (12)" at bounding box center [141, 221] width 249 height 10
click at [95, 235] on input "search" at bounding box center [141, 235] width 254 height 13
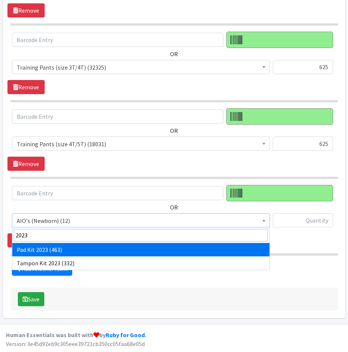
type input "2023"
select select "12686"
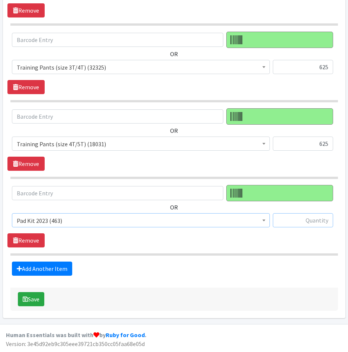
click at [303, 218] on input "text" at bounding box center [303, 221] width 60 height 14
type input "125"
click at [62, 264] on link "Add Another Item" at bounding box center [42, 269] width 60 height 14
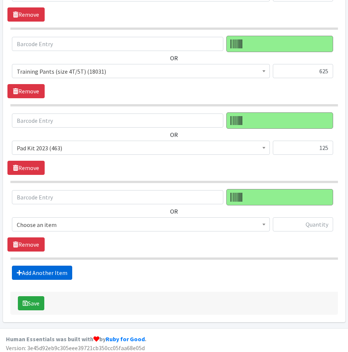
scroll to position [1055, 0]
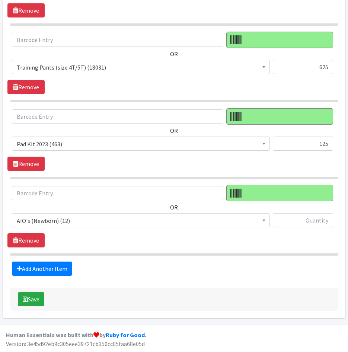
click at [95, 221] on span "AIO's (Newborn) (12)" at bounding box center [141, 221] width 249 height 10
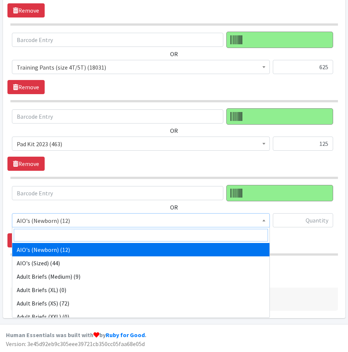
click at [95, 238] on input "search" at bounding box center [141, 235] width 254 height 13
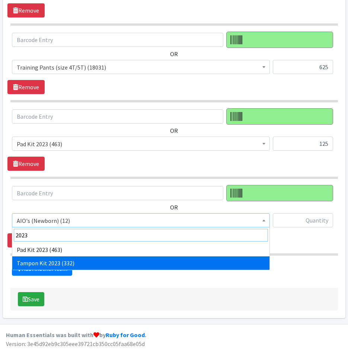
type input "2023"
select select "12643"
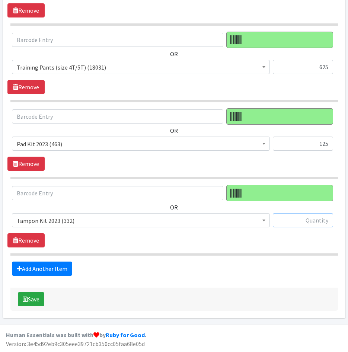
click at [297, 224] on input "text" at bounding box center [303, 221] width 60 height 14
type input "100"
click at [45, 265] on link "Add Another Item" at bounding box center [42, 269] width 60 height 14
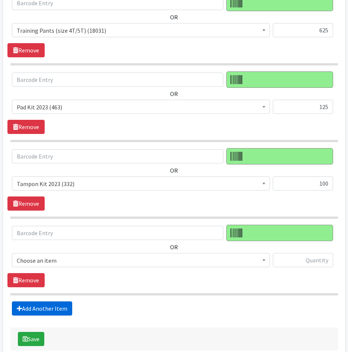
scroll to position [1132, 0]
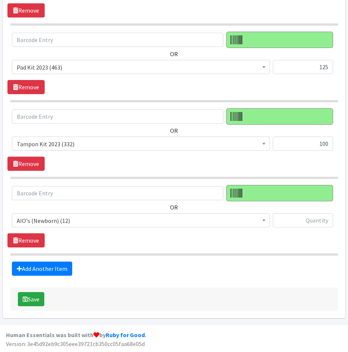
click at [61, 224] on span "AIO's (Newborn) (12)" at bounding box center [141, 221] width 249 height 10
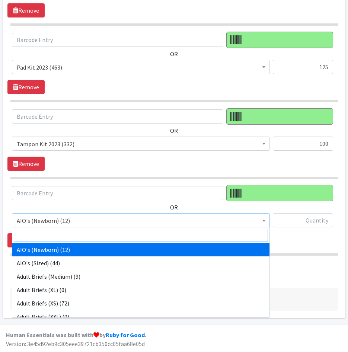
click at [62, 232] on input "search" at bounding box center [141, 235] width 254 height 13
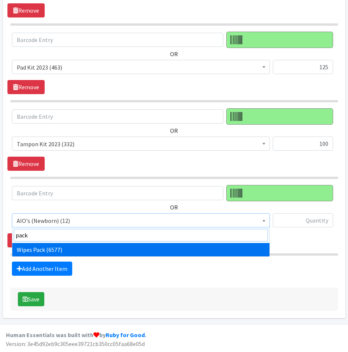
type input "pack"
drag, startPoint x: 60, startPoint y: 250, endPoint x: 273, endPoint y: 227, distance: 214.0
select select "4665"
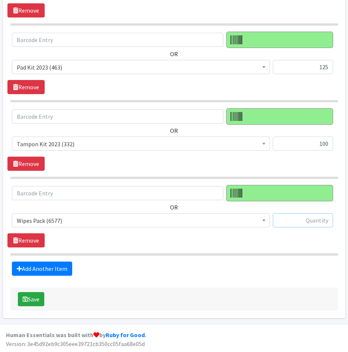
click at [308, 221] on input "text" at bounding box center [303, 221] width 60 height 14
type input "192"
click at [32, 299] on button "Save" at bounding box center [31, 299] width 26 height 14
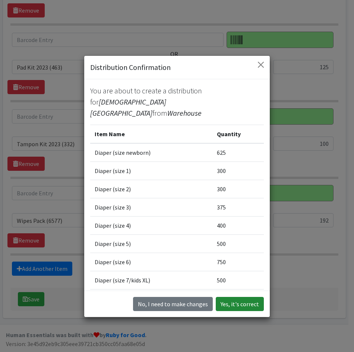
click at [224, 306] on button "Yes, it's correct" at bounding box center [240, 304] width 48 height 14
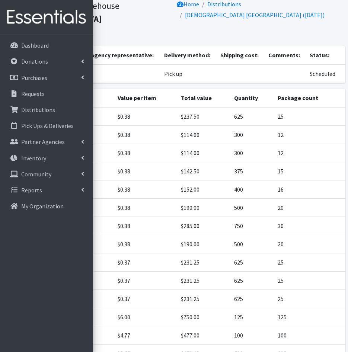
scroll to position [126, 0]
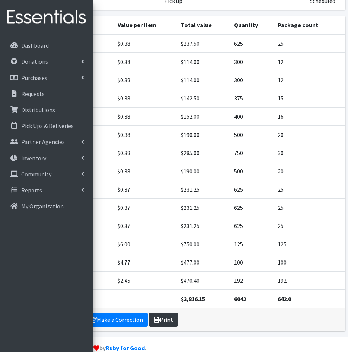
click at [170, 313] on link "Print" at bounding box center [163, 320] width 29 height 14
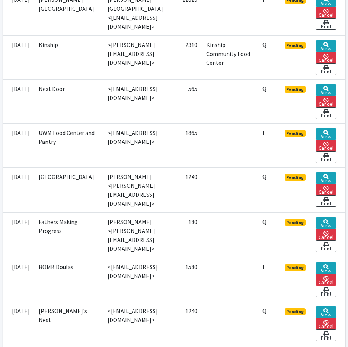
scroll to position [298, 0]
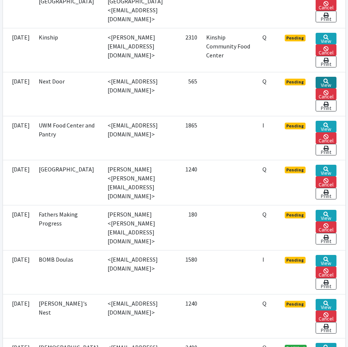
click at [330, 80] on link "View" at bounding box center [326, 83] width 20 height 12
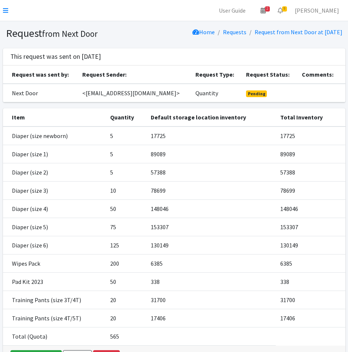
scroll to position [59, 0]
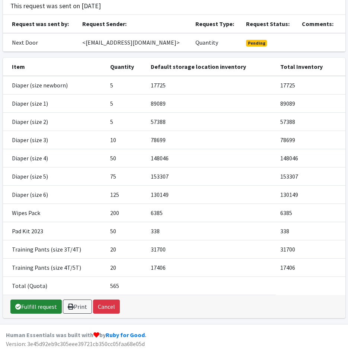
click at [29, 309] on link "Fulfill request" at bounding box center [35, 307] width 51 height 14
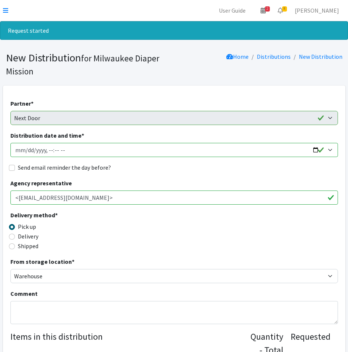
click at [27, 151] on input "Distribution date and time *" at bounding box center [174, 150] width 328 height 14
type input "[DATE]T11:00"
click at [14, 170] on input "Send email reminder the day before?" at bounding box center [12, 168] width 6 height 6
checkbox input "true"
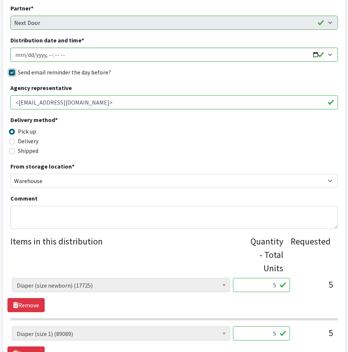
scroll to position [186, 0]
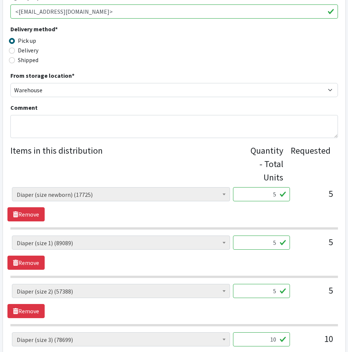
click at [247, 192] on input "5" at bounding box center [261, 194] width 57 height 14
type input "125"
click at [255, 245] on input "5" at bounding box center [261, 243] width 57 height 14
type input "125"
click at [271, 291] on input "5" at bounding box center [261, 291] width 57 height 14
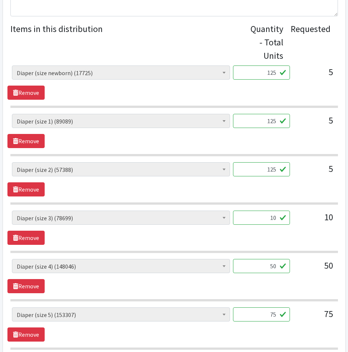
scroll to position [335, 0]
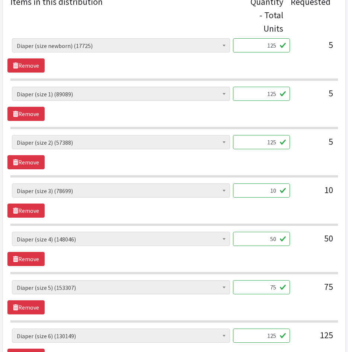
type input "125"
drag, startPoint x: 279, startPoint y: 189, endPoint x: 304, endPoint y: 192, distance: 25.8
click at [304, 190] on div "AIO's (Newborn) (12) AIO's (Sized) (44) Adult Briefs (Medium) (9) Adult Briefs …" at bounding box center [174, 194] width 325 height 20
type input "250"
drag, startPoint x: 259, startPoint y: 243, endPoint x: 288, endPoint y: 241, distance: 29.1
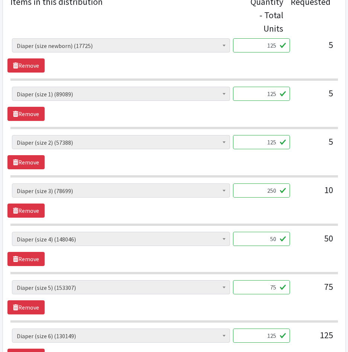
click at [288, 241] on input "50" at bounding box center [261, 239] width 57 height 14
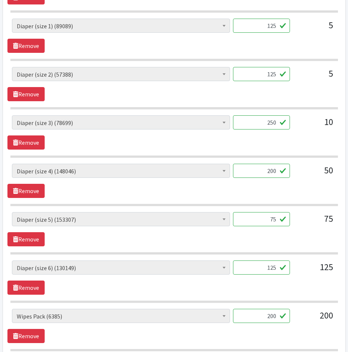
scroll to position [410, 0]
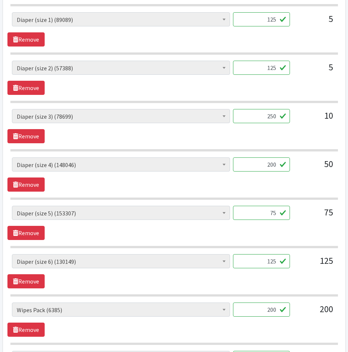
type input "200"
click at [248, 214] on input "75" at bounding box center [261, 213] width 57 height 14
click at [256, 211] on input "75" at bounding box center [261, 213] width 57 height 14
type input "1875"
click at [267, 262] on input "125" at bounding box center [261, 261] width 57 height 14
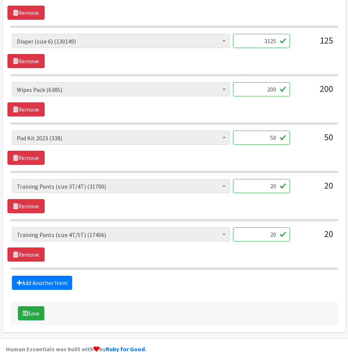
scroll to position [645, 0]
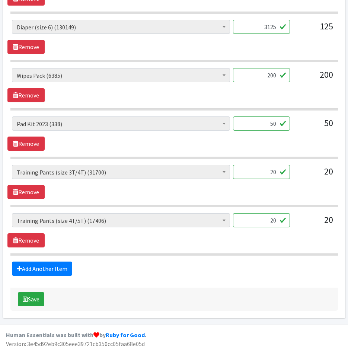
type input "3125"
drag, startPoint x: 252, startPoint y: 173, endPoint x: 318, endPoint y: 171, distance: 66.0
click at [318, 171] on div "AIO's (Newborn) (12) AIO's (Sized) (44) Adult Briefs (Medium) (9) Adult Briefs …" at bounding box center [174, 175] width 325 height 20
type input "500"
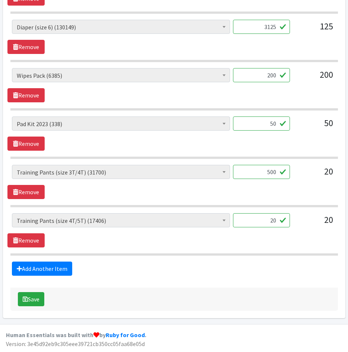
click at [271, 219] on input "20" at bounding box center [261, 221] width 57 height 14
click at [265, 222] on input "20" at bounding box center [261, 221] width 57 height 14
drag, startPoint x: 268, startPoint y: 219, endPoint x: 297, endPoint y: 219, distance: 29.8
click at [297, 219] on div "AIO's (Newborn) (12) AIO's (Sized) (44) Adult Briefs (Medium) (9) Adult Briefs …" at bounding box center [174, 224] width 325 height 20
type input "500"
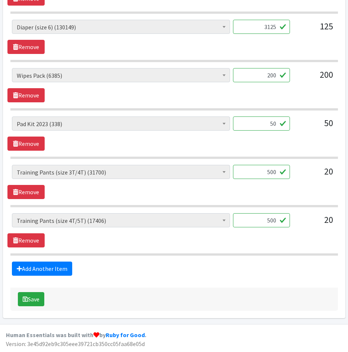
click at [35, 298] on button "Save" at bounding box center [31, 299] width 26 height 14
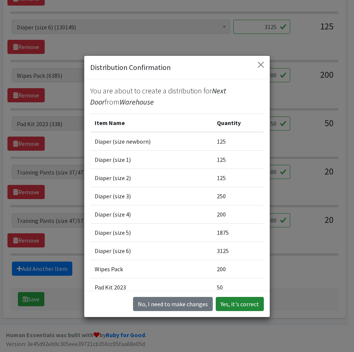
click at [234, 301] on button "Yes, it's correct" at bounding box center [240, 304] width 48 height 14
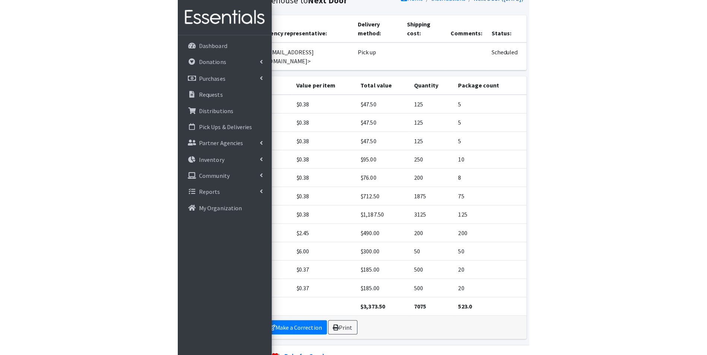
scroll to position [55, 0]
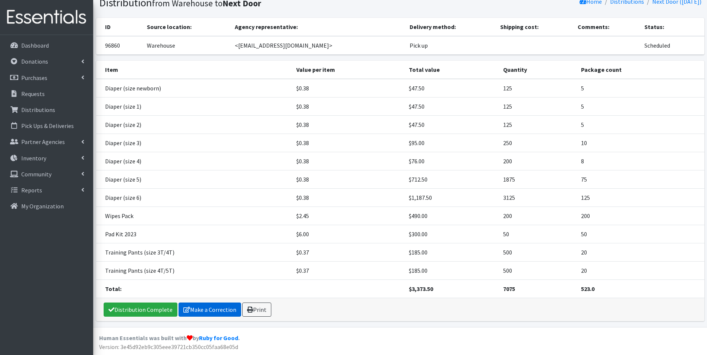
click at [194, 315] on link "Make a Correction" at bounding box center [209, 310] width 63 height 14
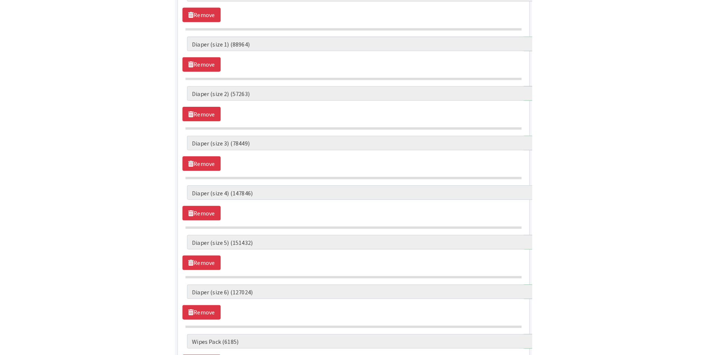
scroll to position [335, 0]
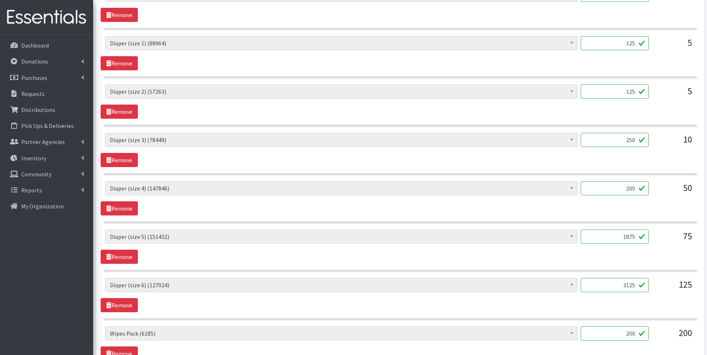
drag, startPoint x: 611, startPoint y: 190, endPoint x: 681, endPoint y: 194, distance: 69.8
click at [683, 193] on div "AIO's (Newborn) (12) AIO's (Sized) (44) Adult Briefs (Medium) (9) Adult Briefs …" at bounding box center [400, 191] width 590 height 20
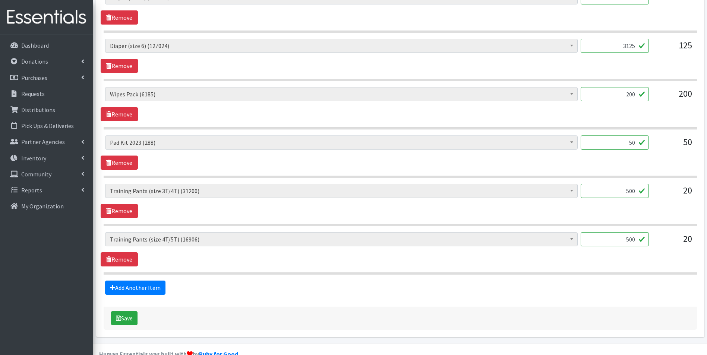
scroll to position [591, 0]
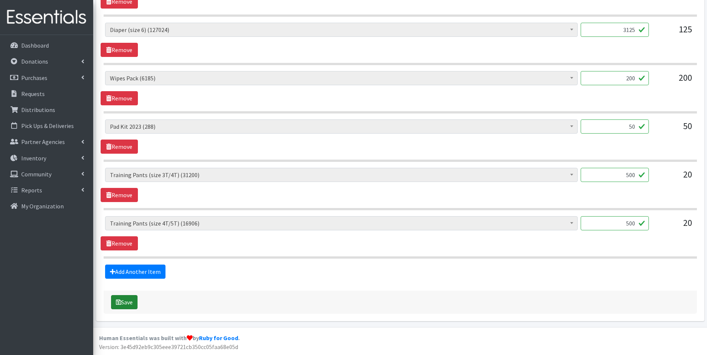
type input "1250"
click at [127, 304] on button "Save" at bounding box center [124, 302] width 26 height 14
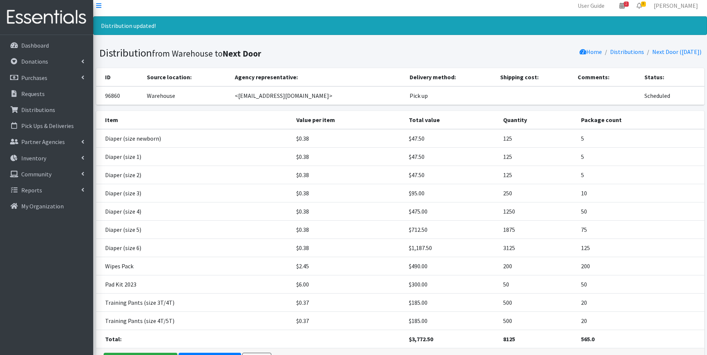
scroll to position [55, 0]
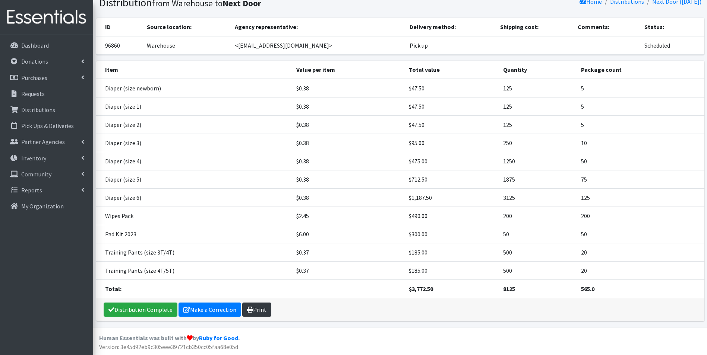
click at [252, 314] on link "Print" at bounding box center [256, 310] width 29 height 14
